Goal: Task Accomplishment & Management: Complete application form

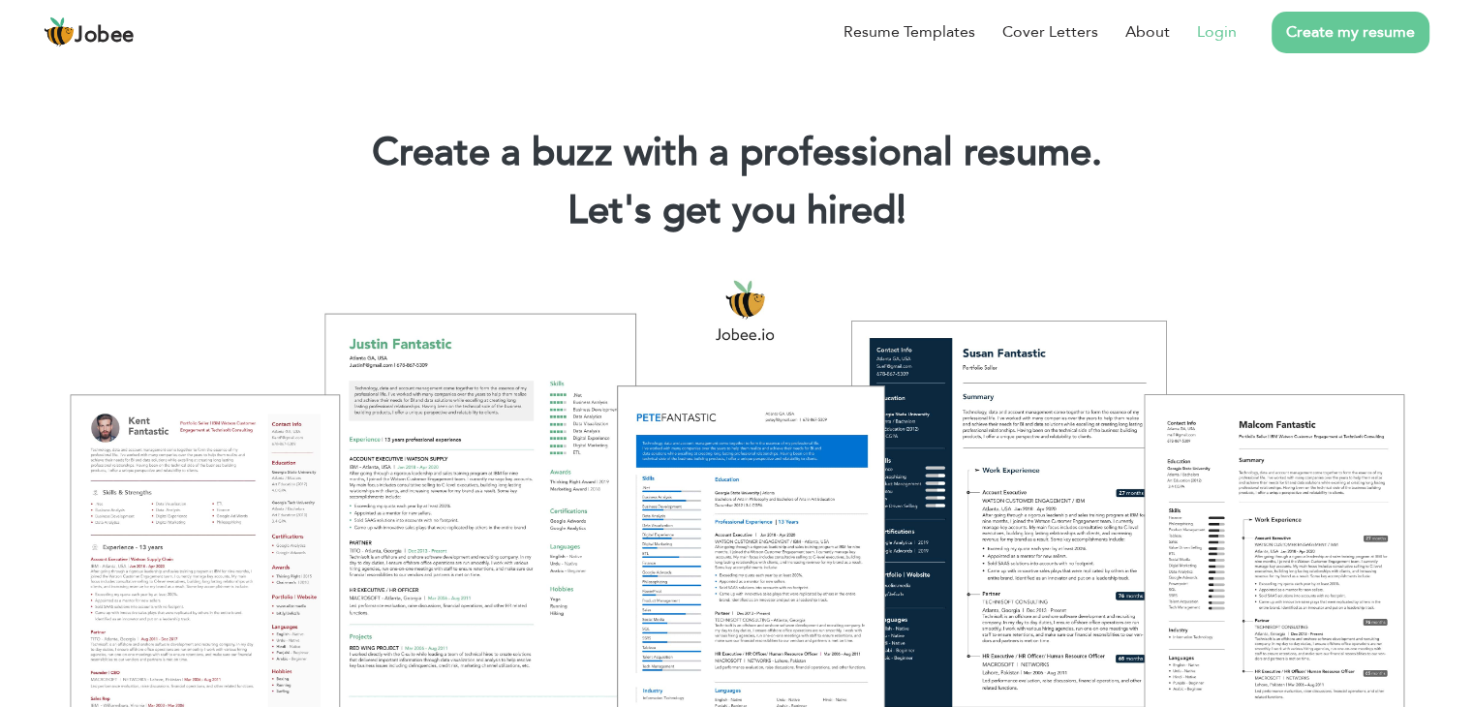
click at [1207, 36] on link "Login" at bounding box center [1217, 31] width 40 height 23
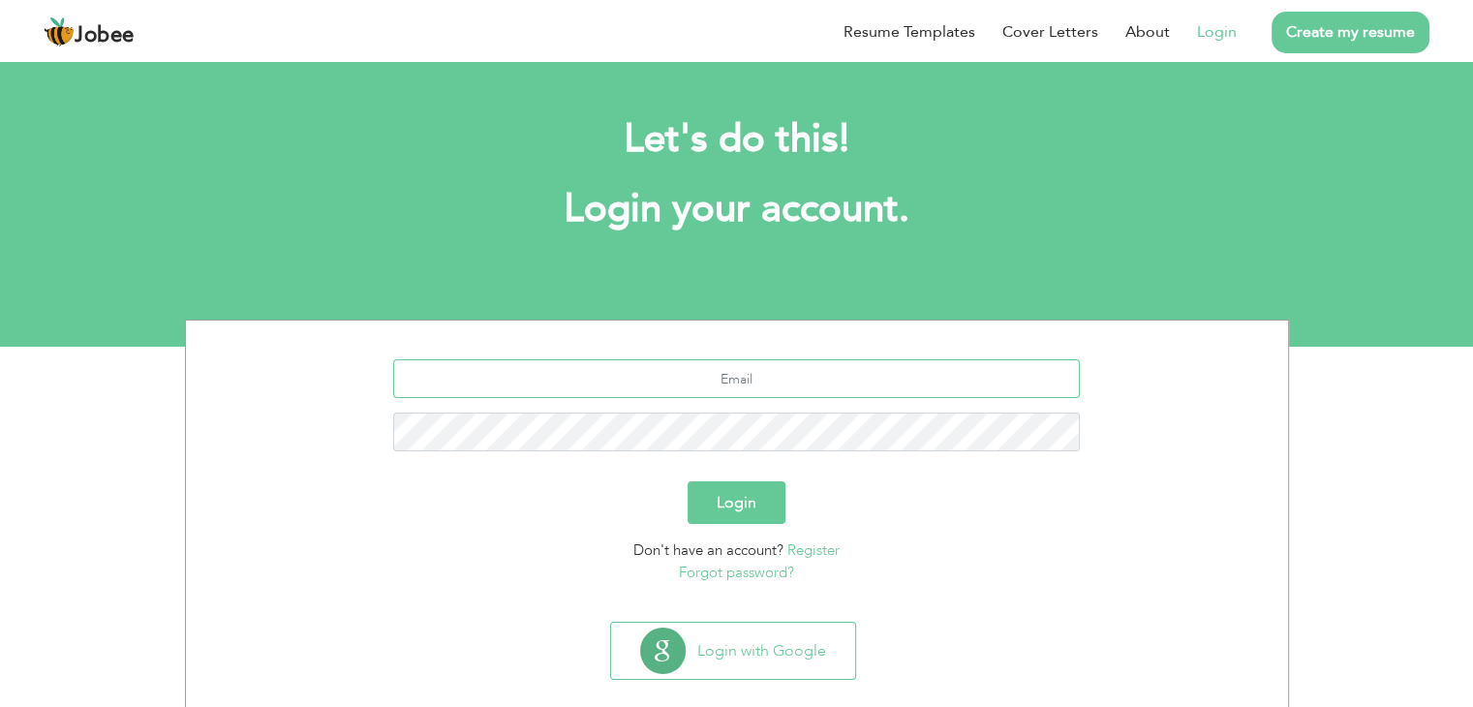
click at [786, 383] on input "text" at bounding box center [736, 378] width 686 height 39
type input "[EMAIL_ADDRESS][DOMAIN_NAME]"
click at [687, 481] on button "Login" at bounding box center [736, 502] width 98 height 43
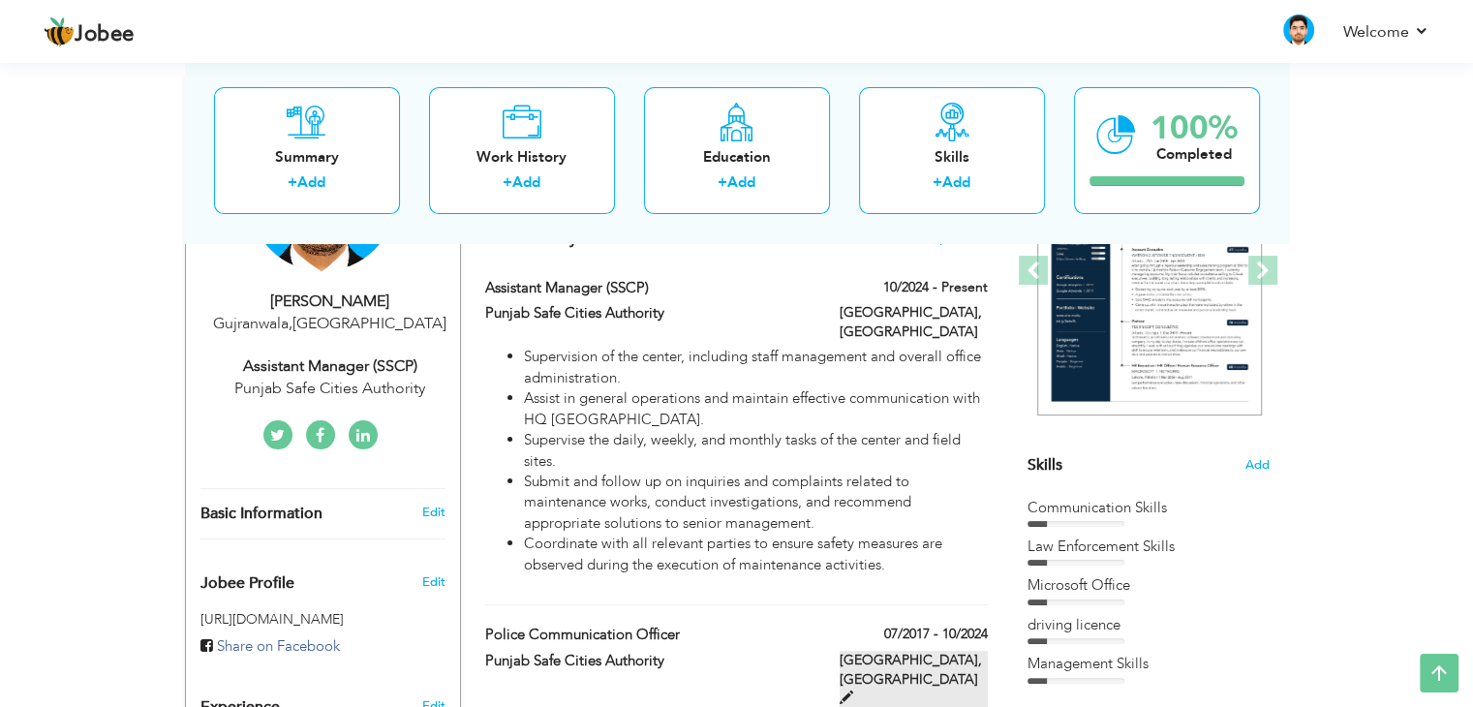
scroll to position [194, 0]
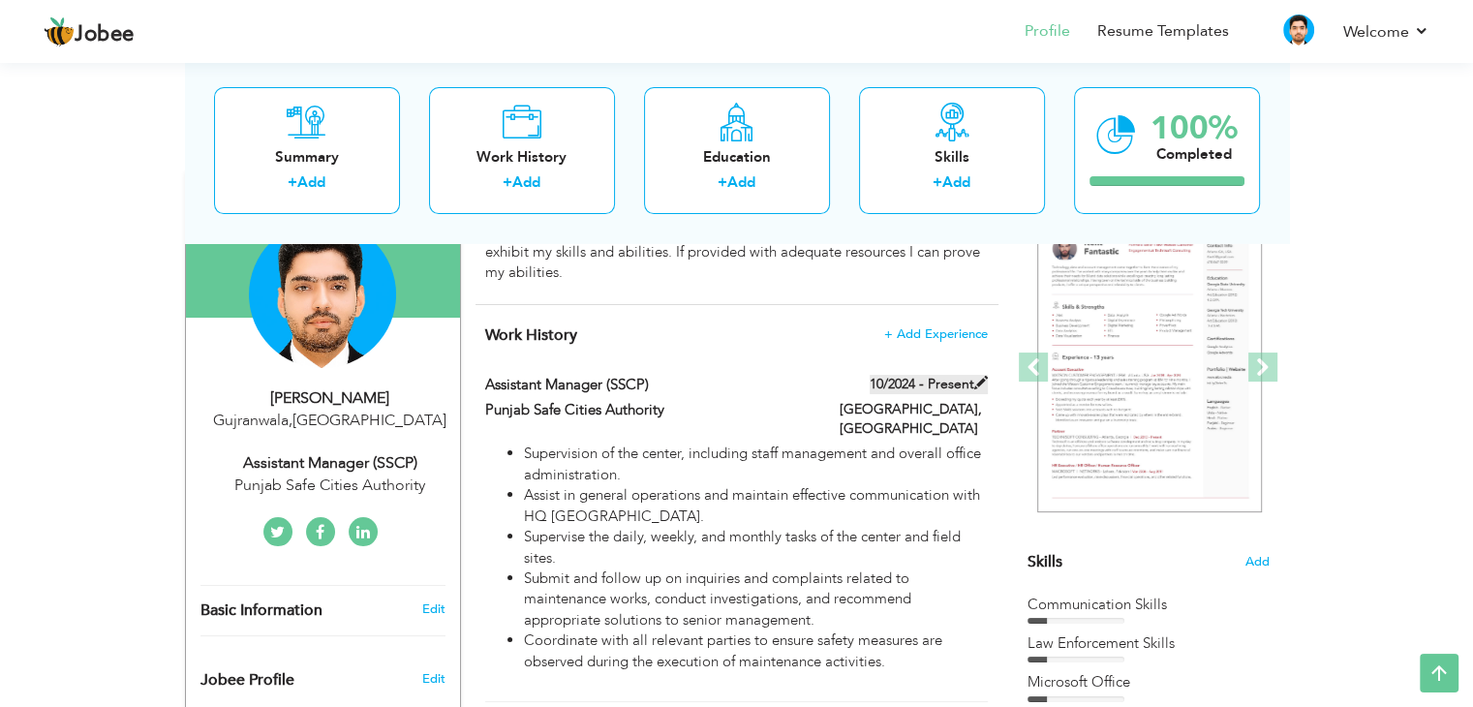
click at [979, 380] on span at bounding box center [981, 383] width 14 height 14
type input "Assistant Manager (SSCP)"
type input "Punjab Safe Cities Authority"
type input "10/2024"
type input "Pakistan"
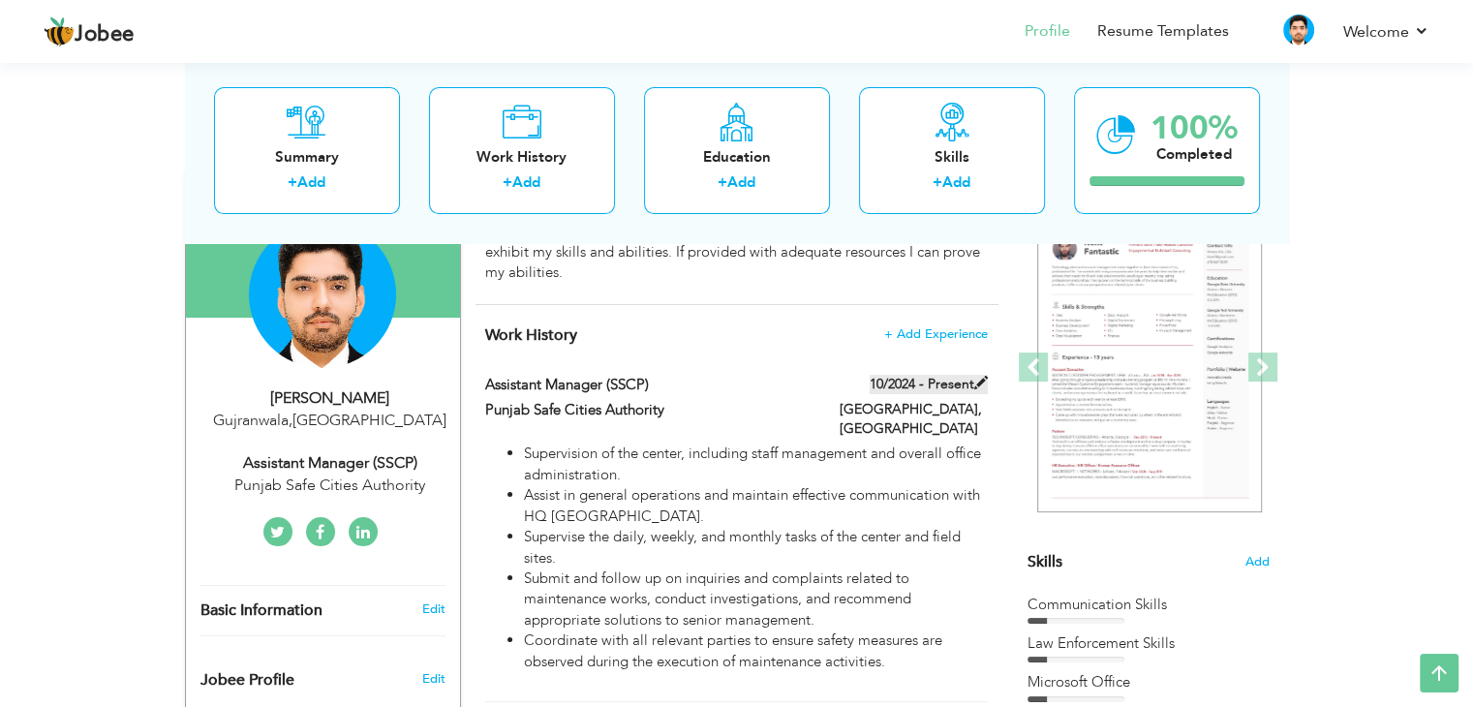
type input "Lahore"
checkbox input "true"
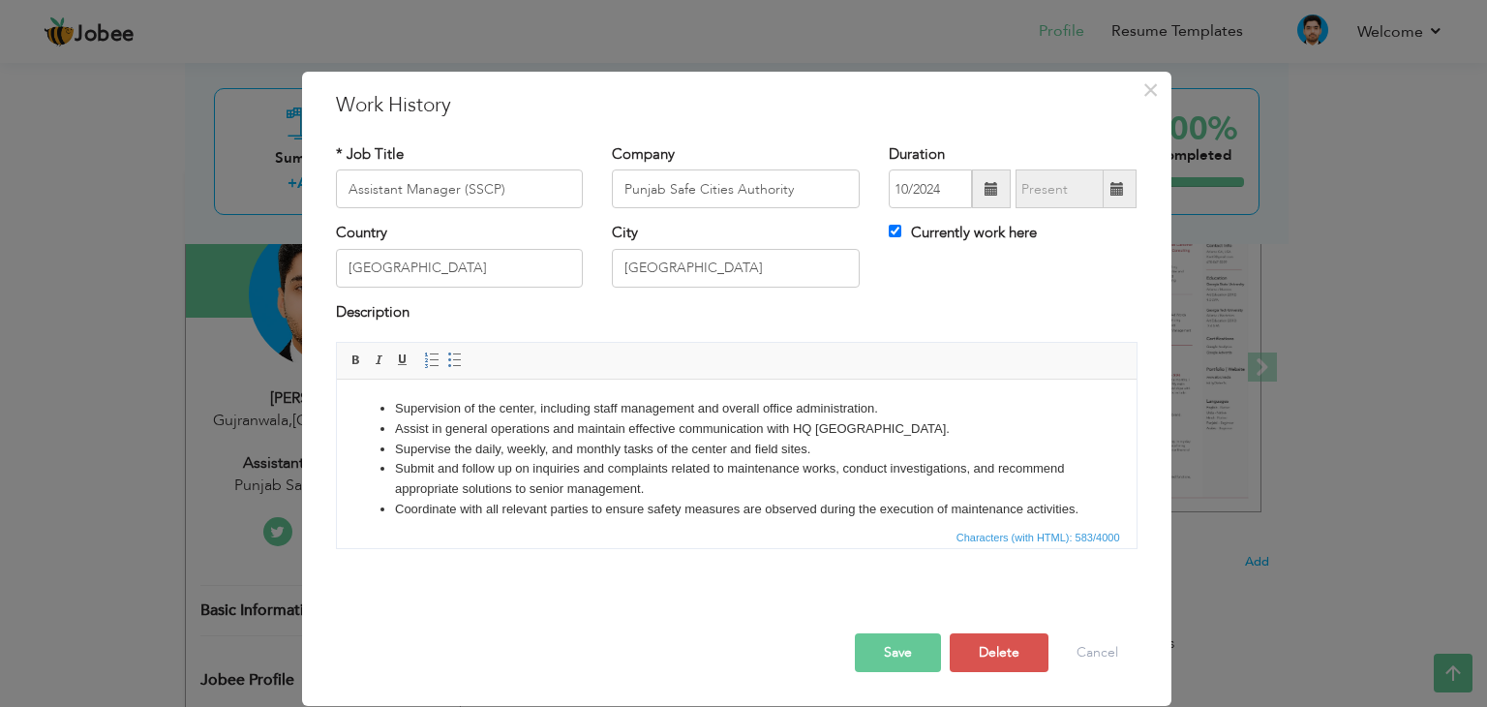
click at [987, 195] on span at bounding box center [992, 189] width 14 height 14
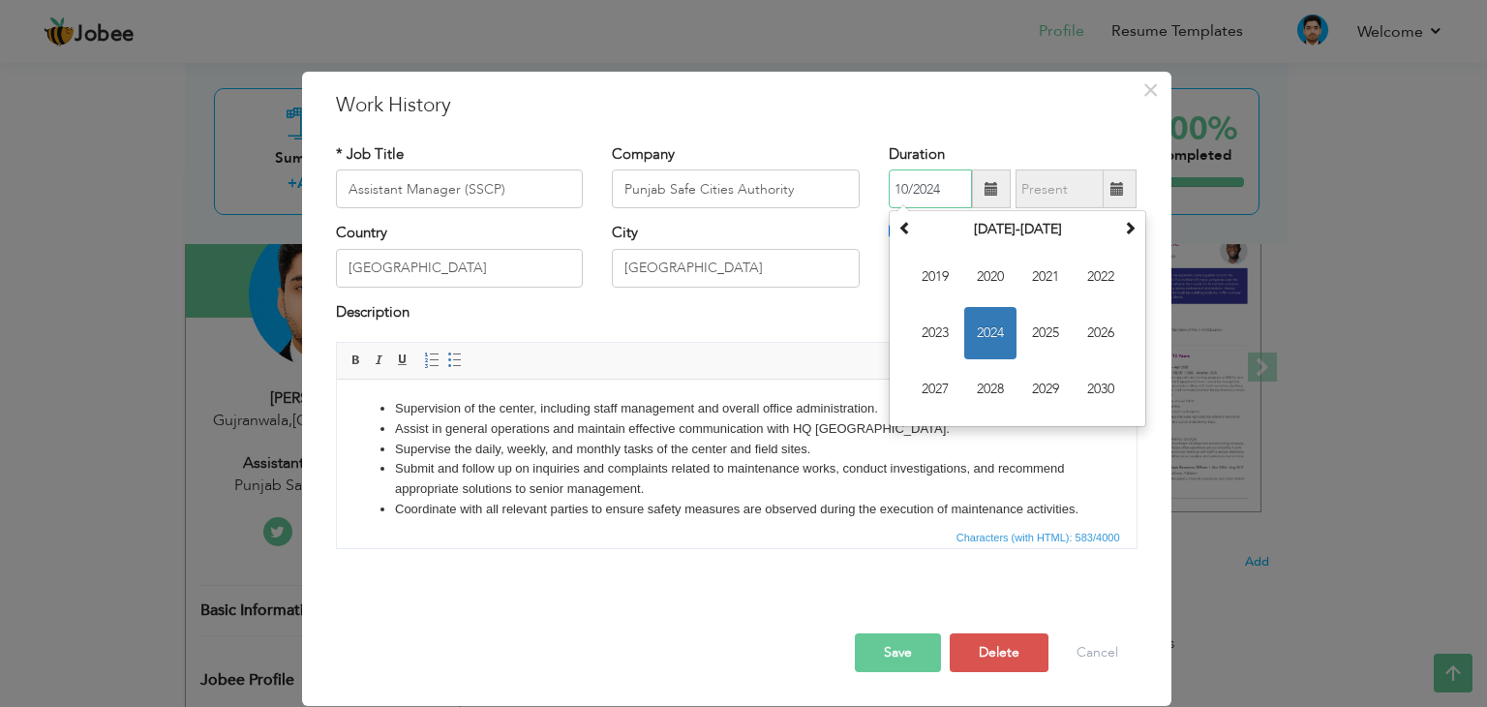
click at [990, 333] on span "2024" at bounding box center [990, 333] width 52 height 52
click at [995, 337] on span "Jun" at bounding box center [990, 333] width 52 height 52
type input "06/2024"
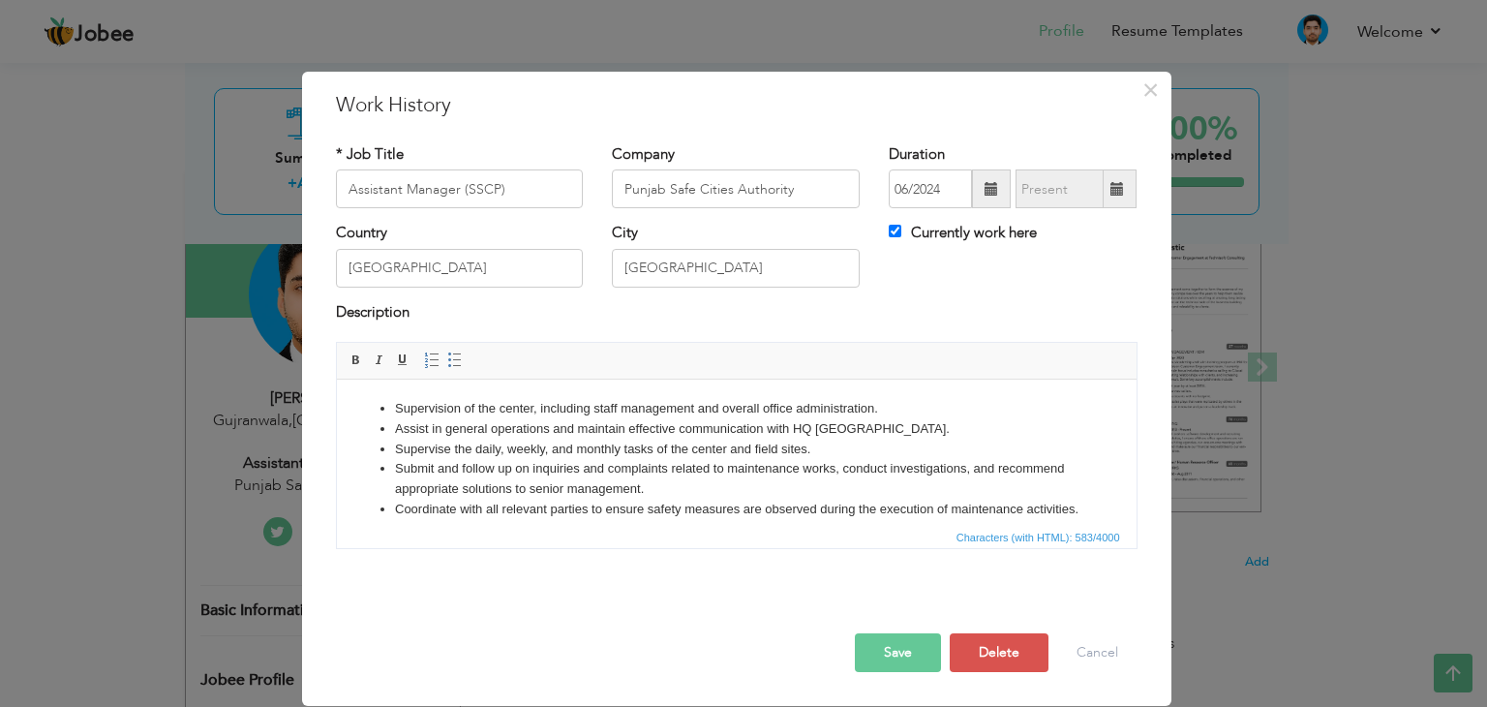
click at [906, 651] on button "Save" at bounding box center [898, 652] width 86 height 39
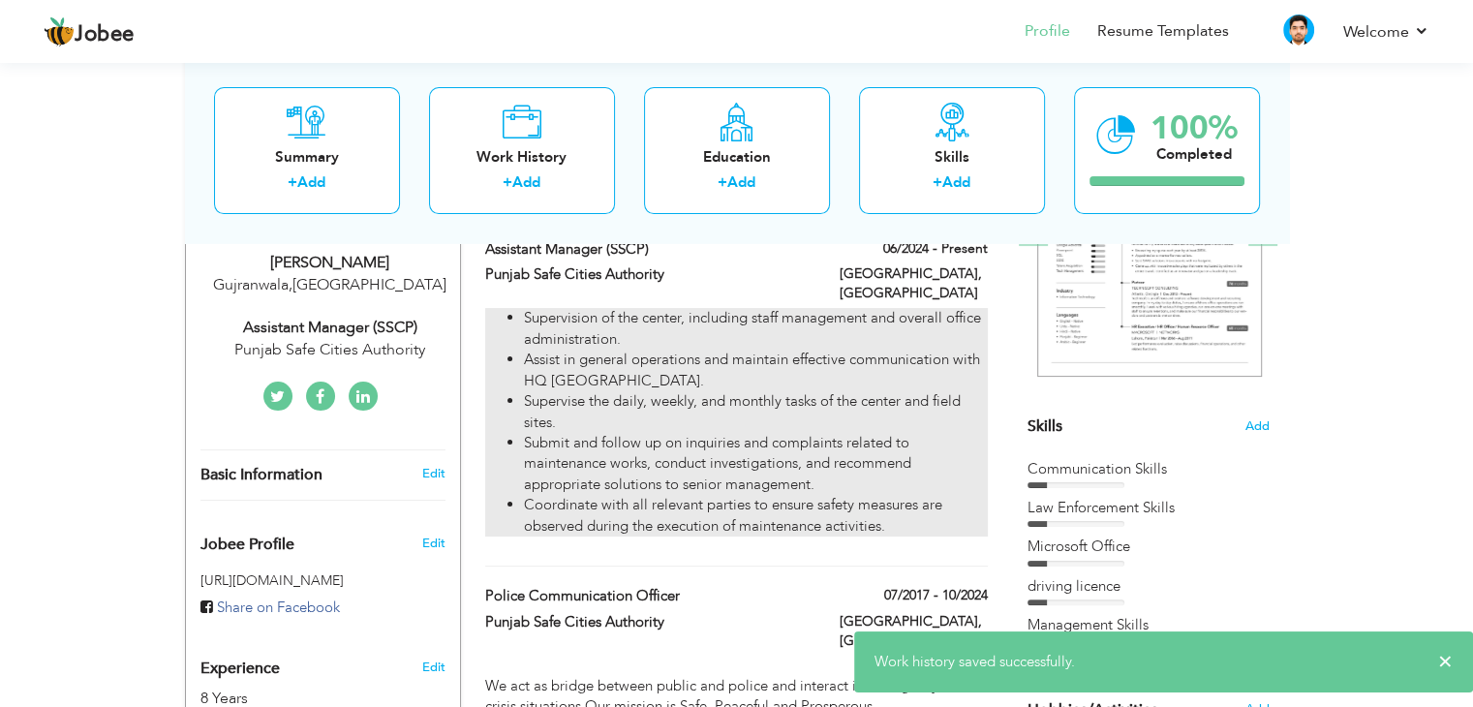
scroll to position [387, 0]
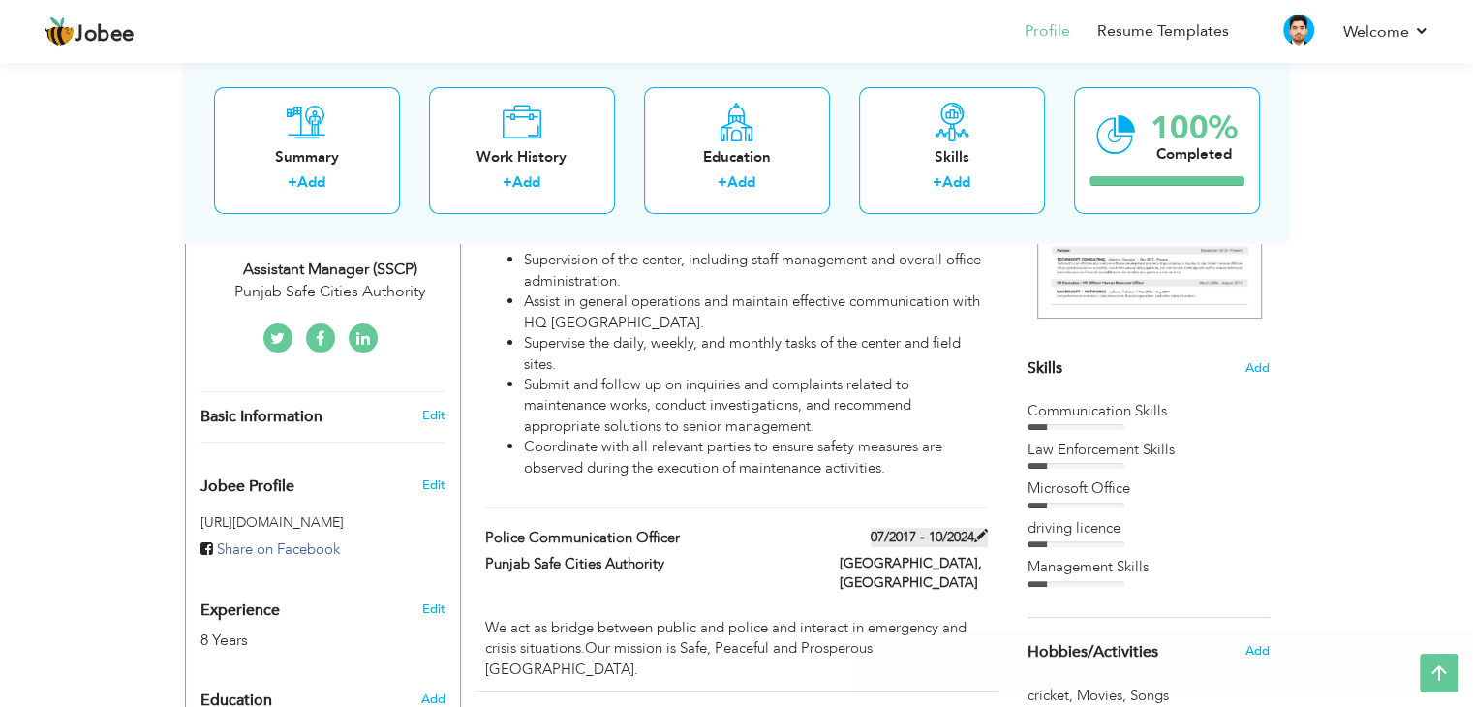
click at [980, 529] on span at bounding box center [981, 536] width 14 height 14
type input "Police Communication Officer"
type input "07/2017"
type input "10/2024"
checkbox input "false"
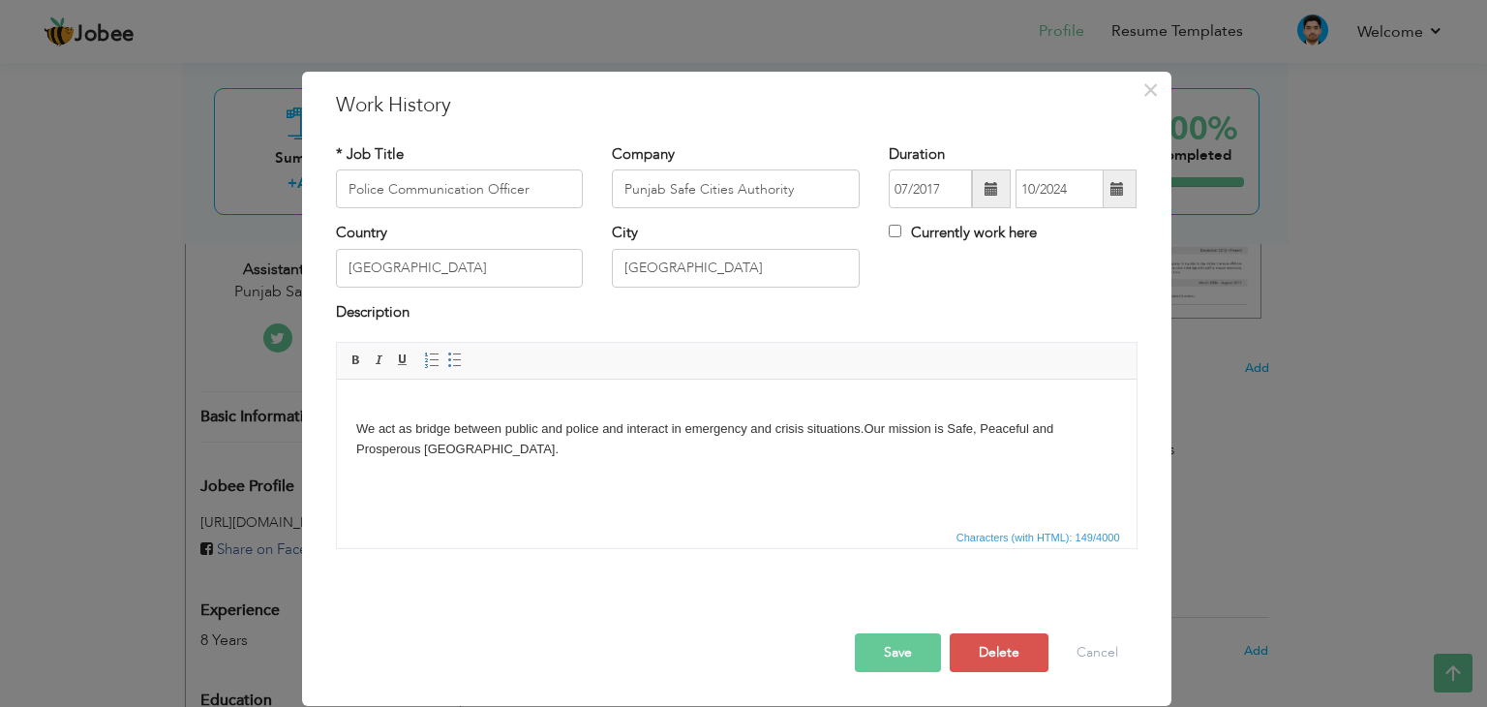
click at [1119, 196] on span at bounding box center [1117, 189] width 14 height 14
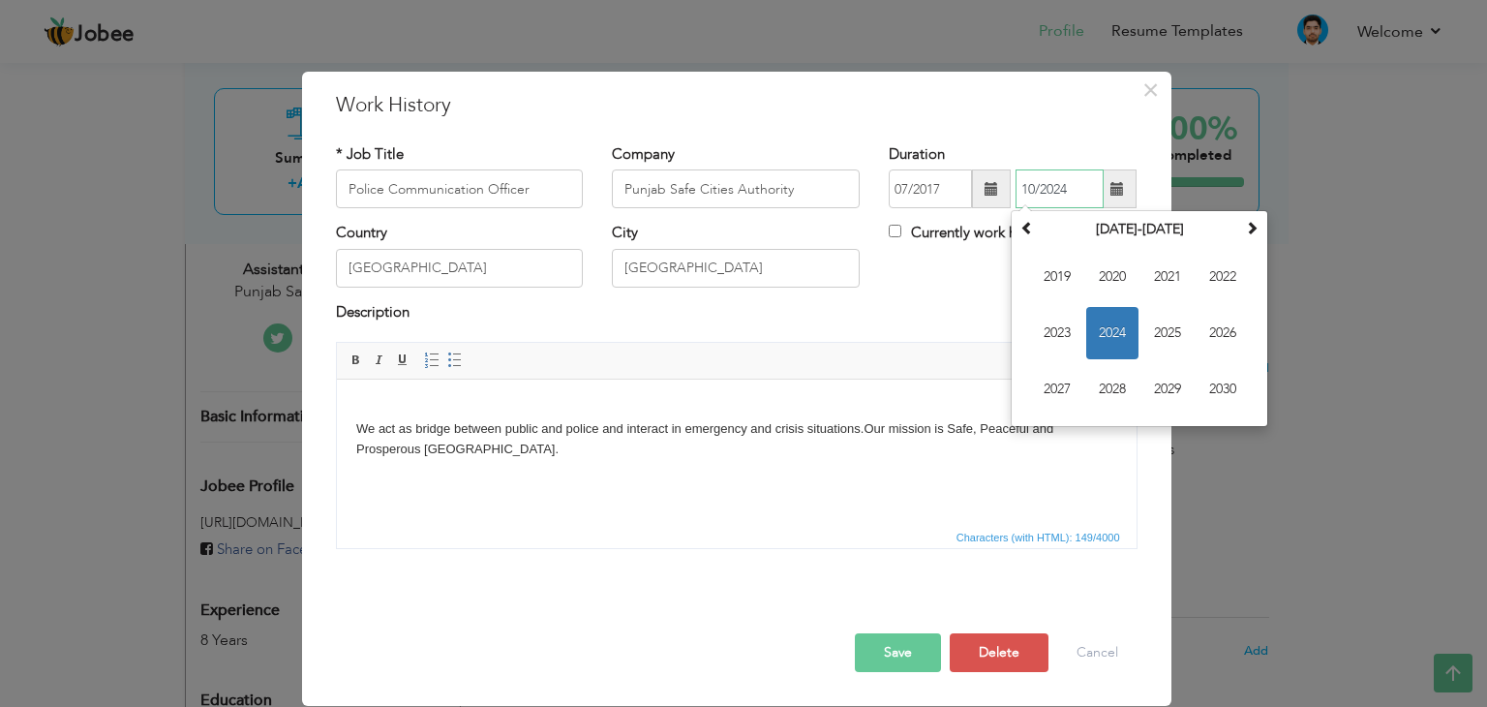
click at [1102, 333] on span "2024" at bounding box center [1112, 333] width 52 height 52
click at [1061, 334] on span "May" at bounding box center [1057, 333] width 52 height 52
type input "05/2024"
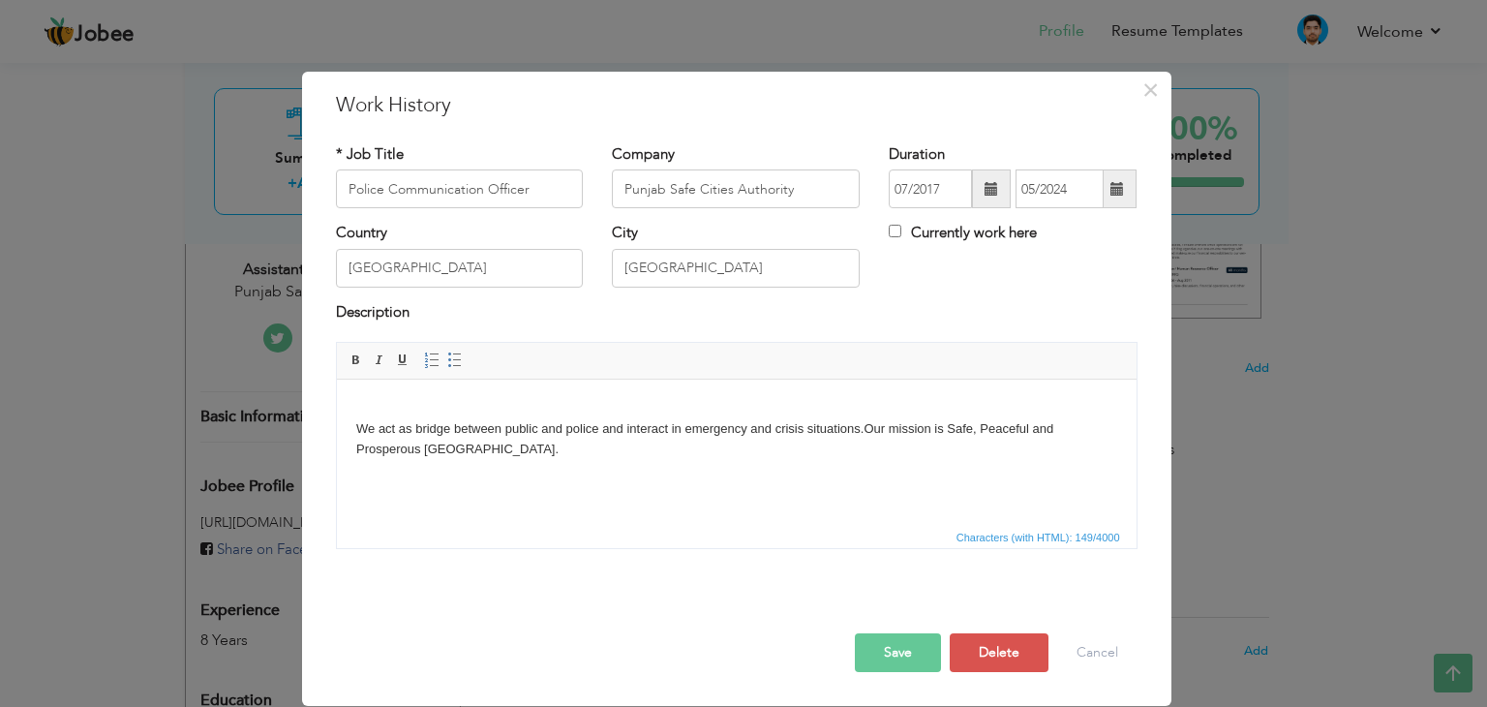
click at [902, 646] on button "Save" at bounding box center [898, 652] width 86 height 39
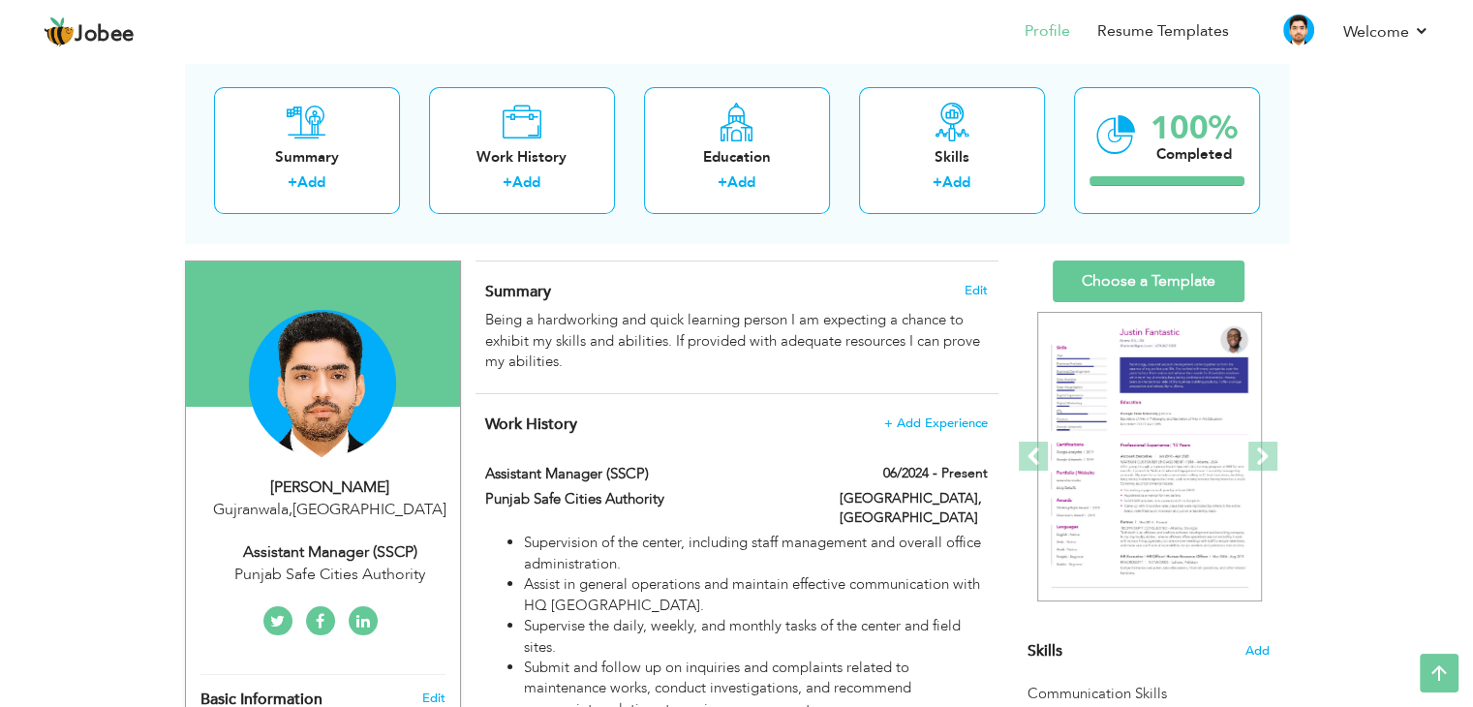
scroll to position [0, 0]
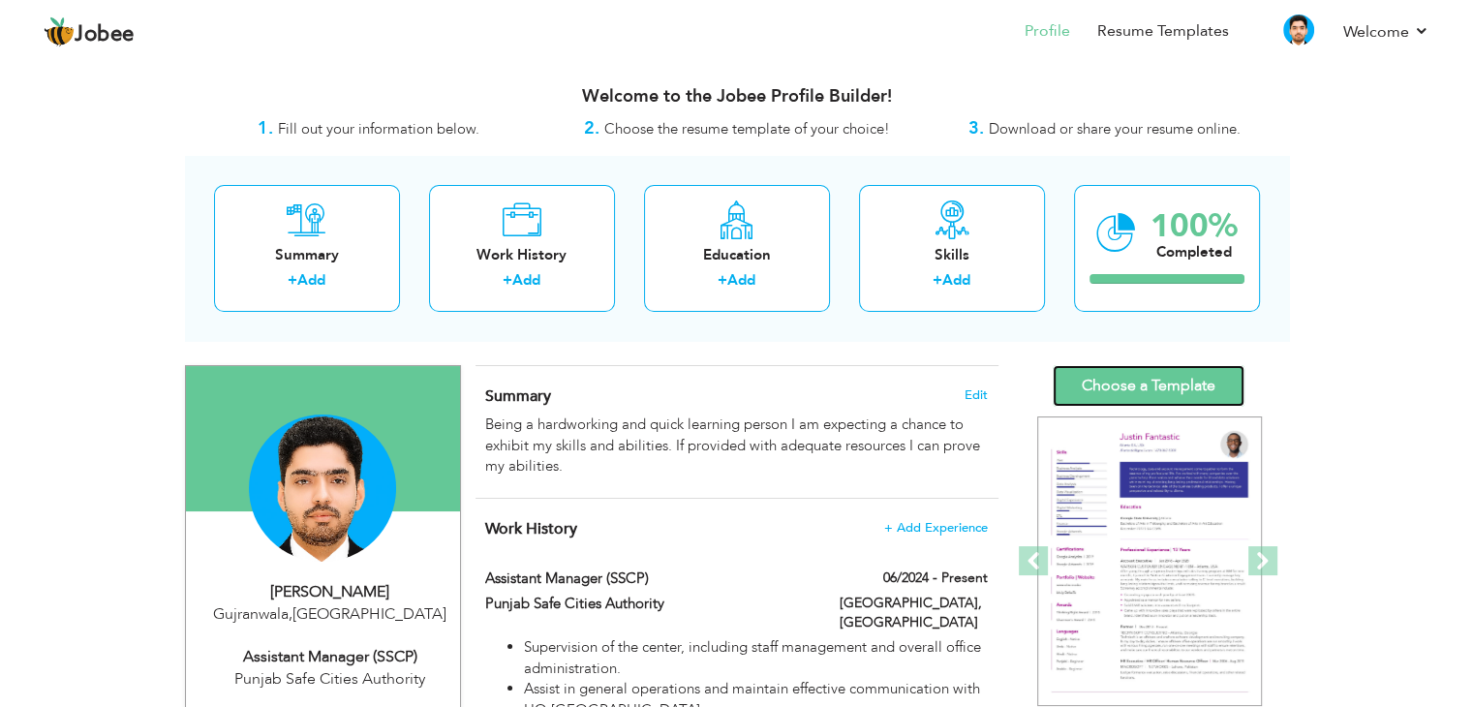
click at [1111, 385] on link "Choose a Template" at bounding box center [1148, 386] width 192 height 42
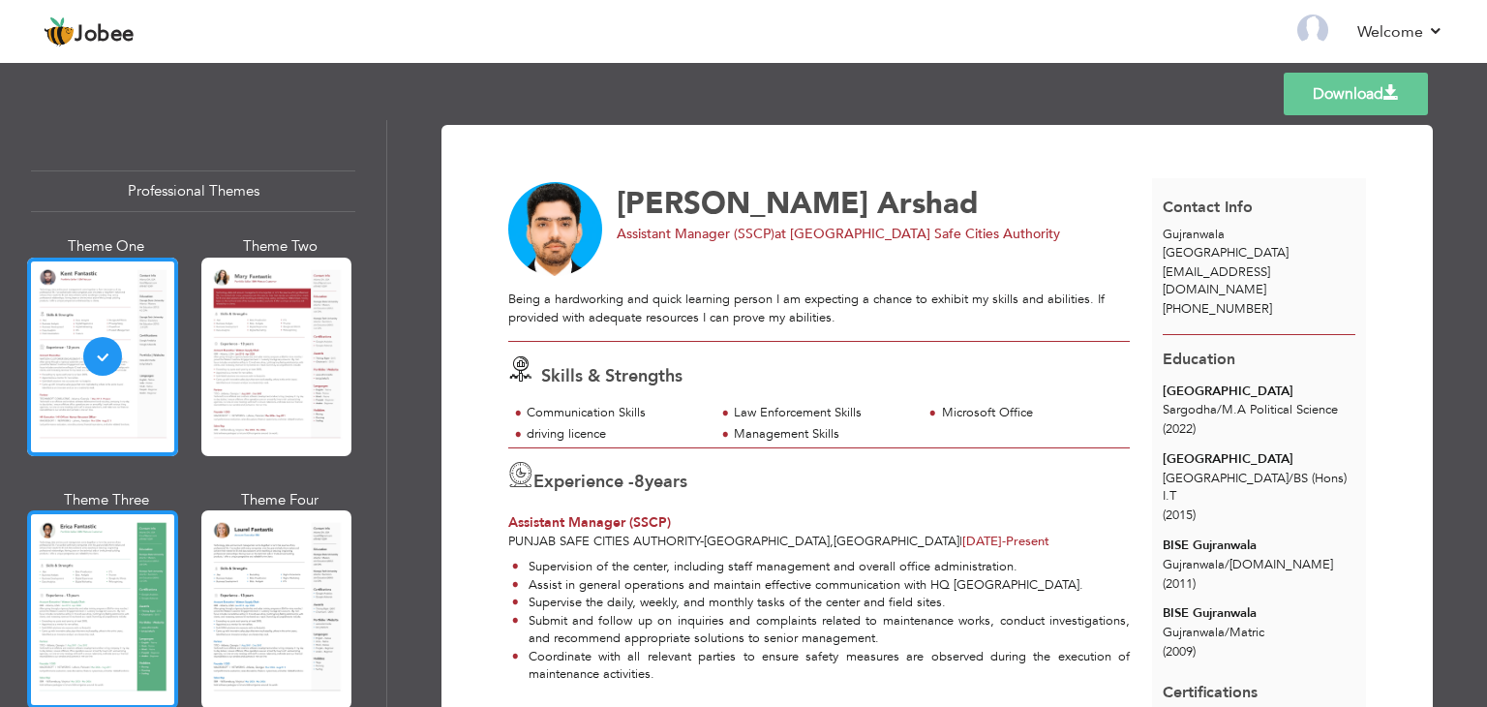
click at [120, 590] on div at bounding box center [102, 609] width 151 height 198
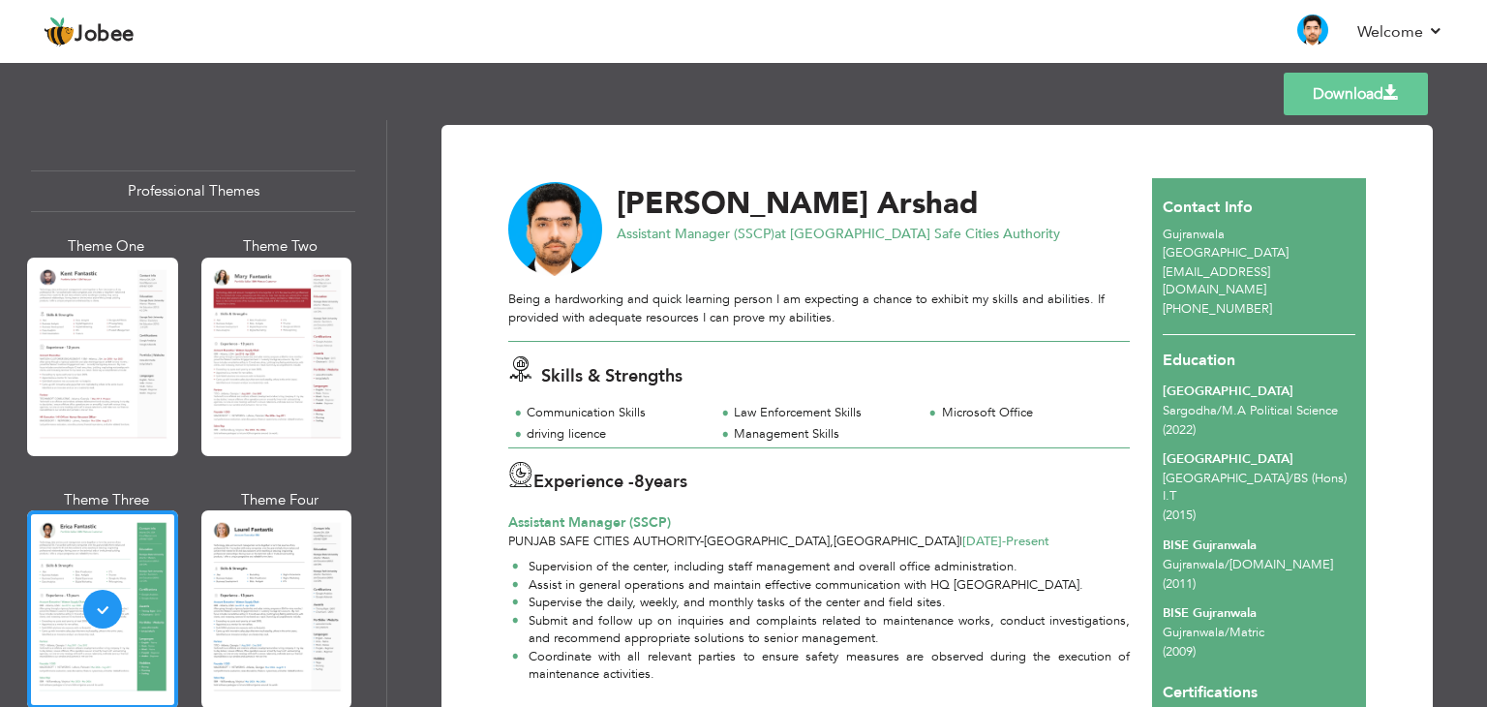
click at [1314, 93] on link "Download" at bounding box center [1356, 94] width 144 height 43
